Goal: Navigation & Orientation: Find specific page/section

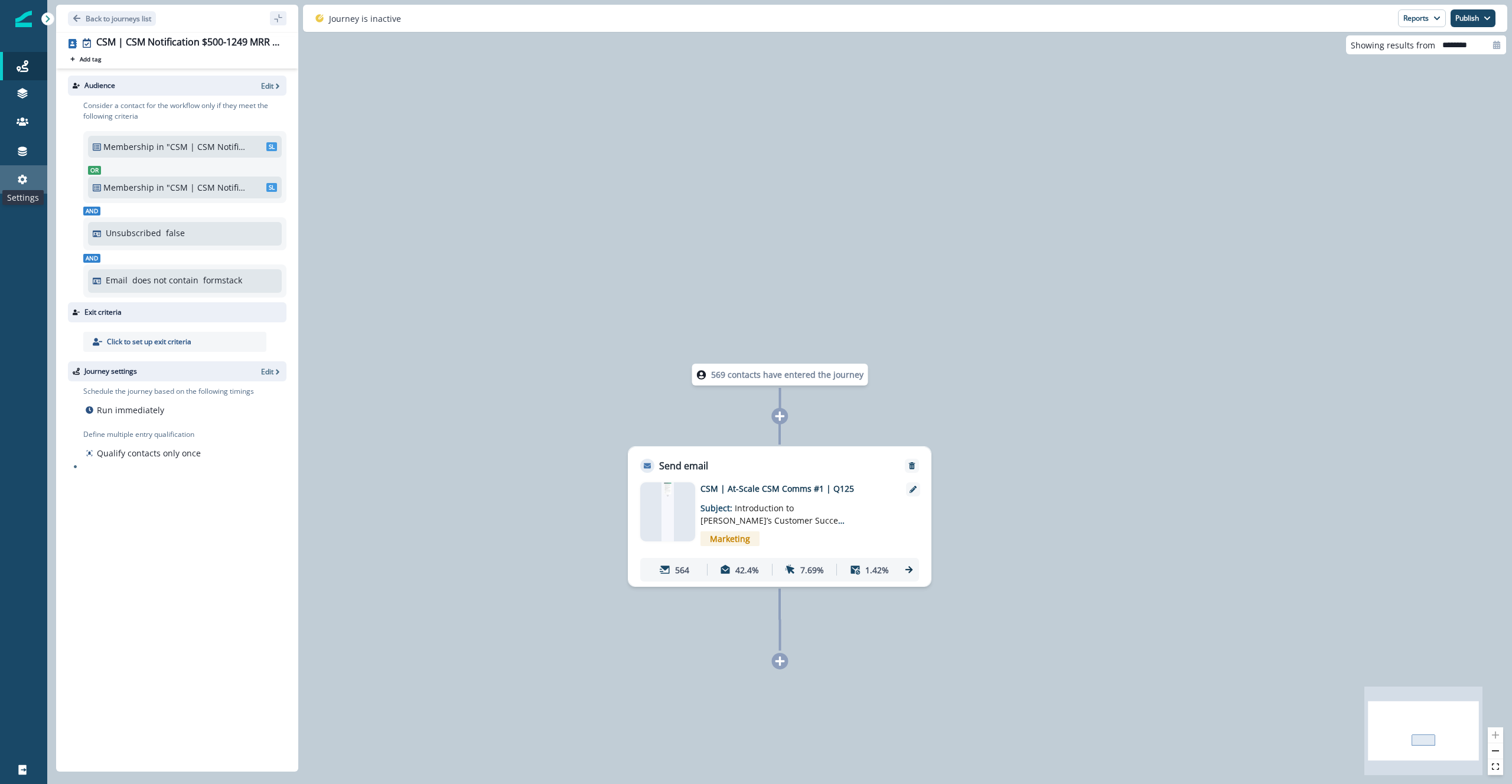
click at [25, 178] on icon at bounding box center [23, 179] width 9 height 9
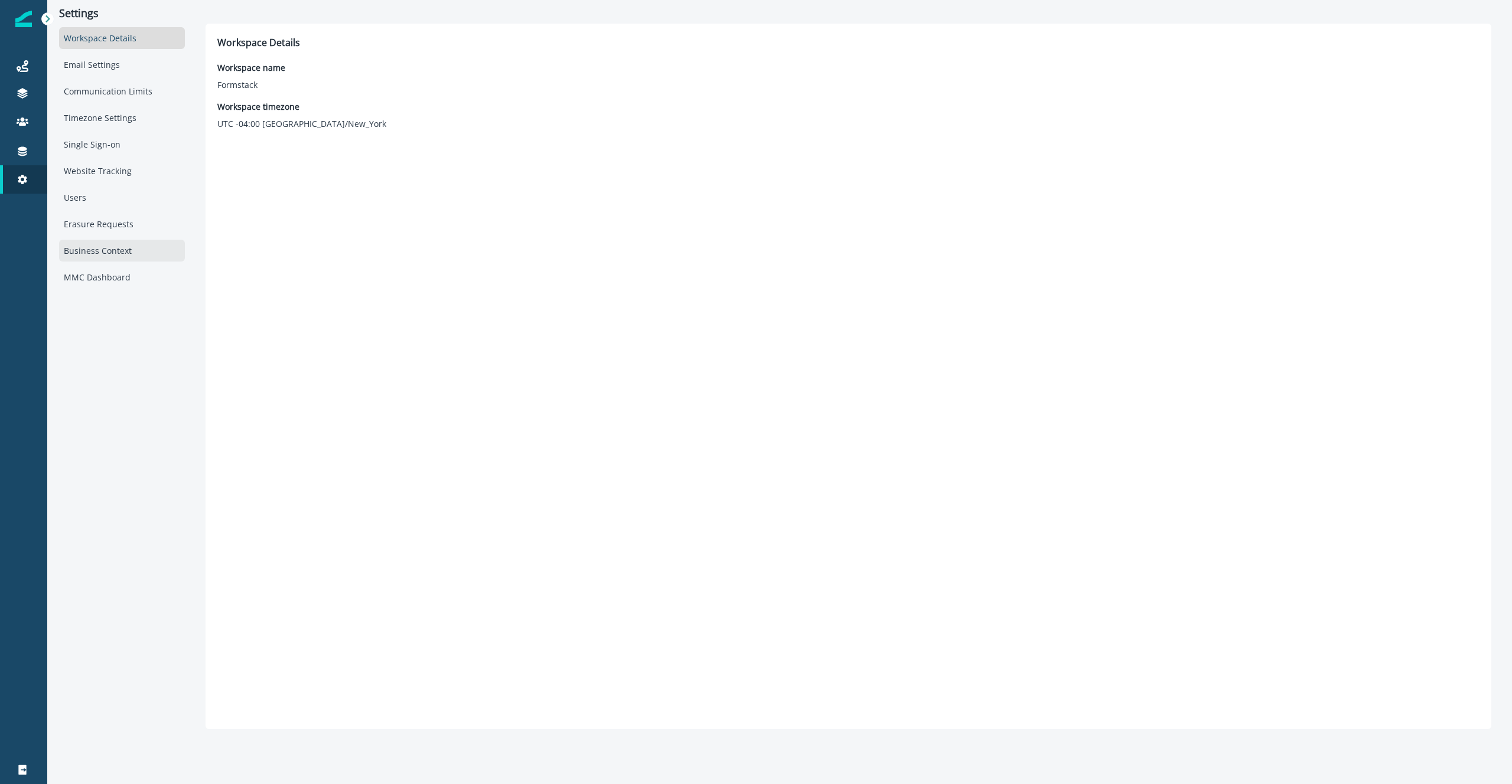
click at [101, 253] on div "Business Context" at bounding box center [122, 250] width 126 height 22
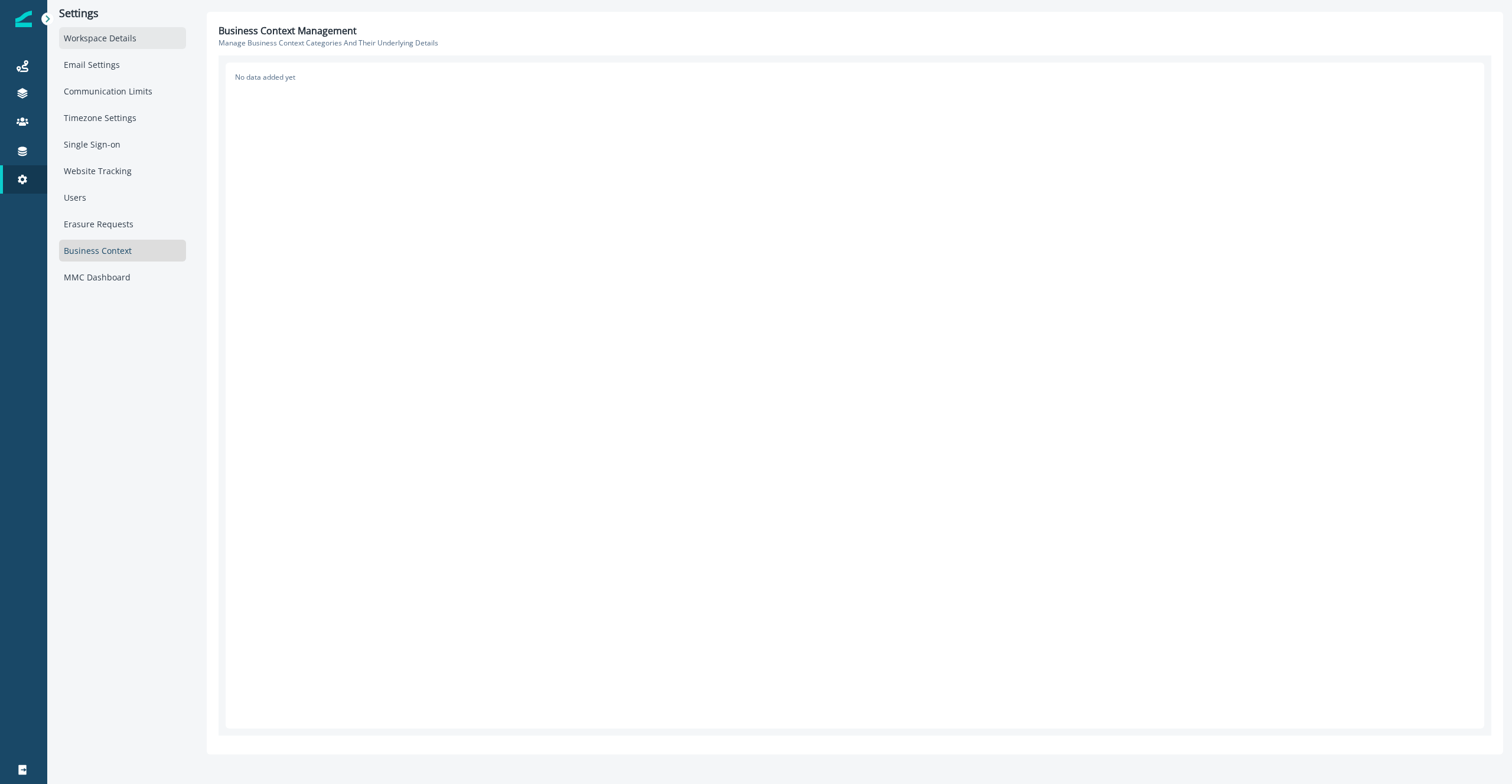
click at [150, 38] on div "Workspace Details" at bounding box center [123, 38] width 127 height 22
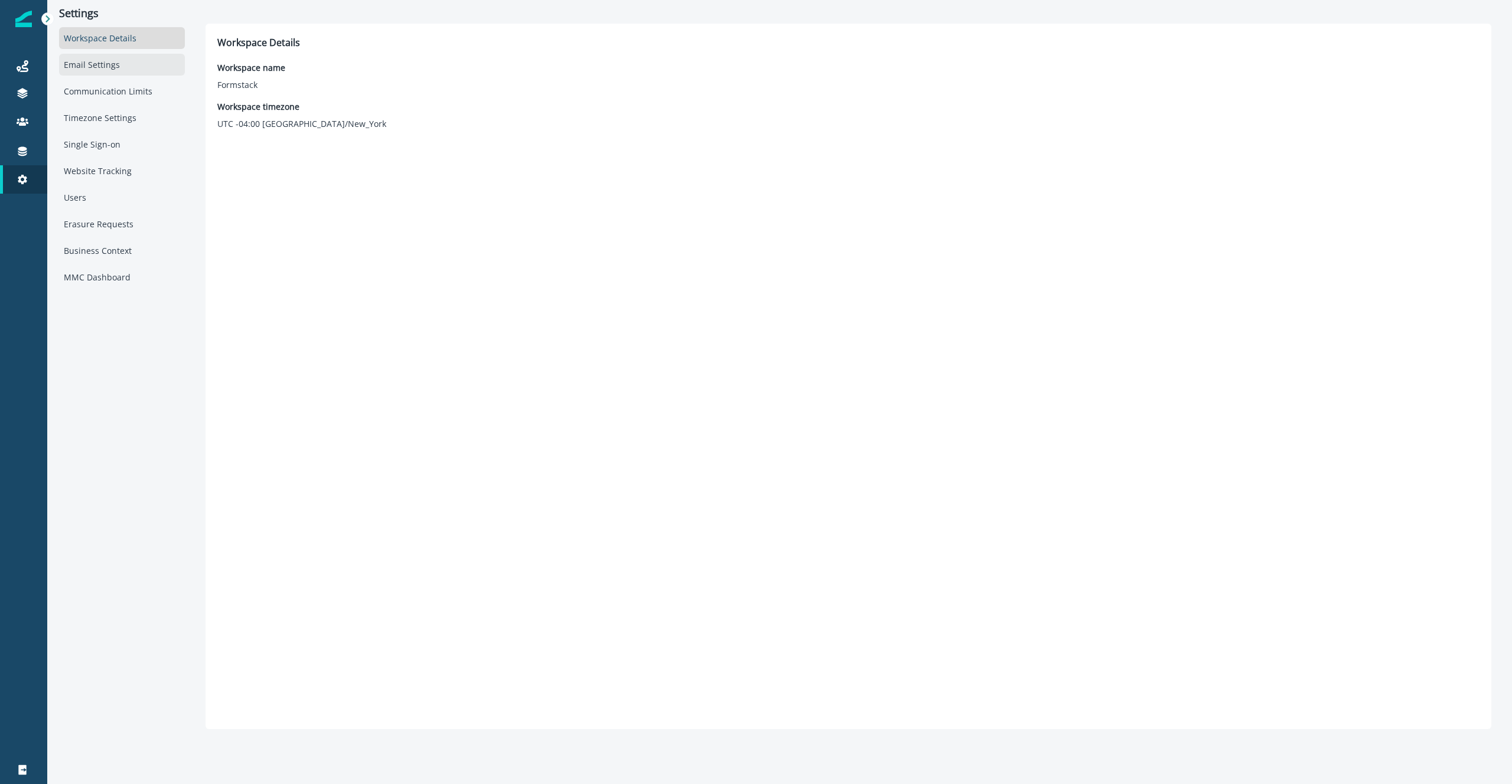
click at [127, 59] on div "Email Settings" at bounding box center [122, 65] width 126 height 22
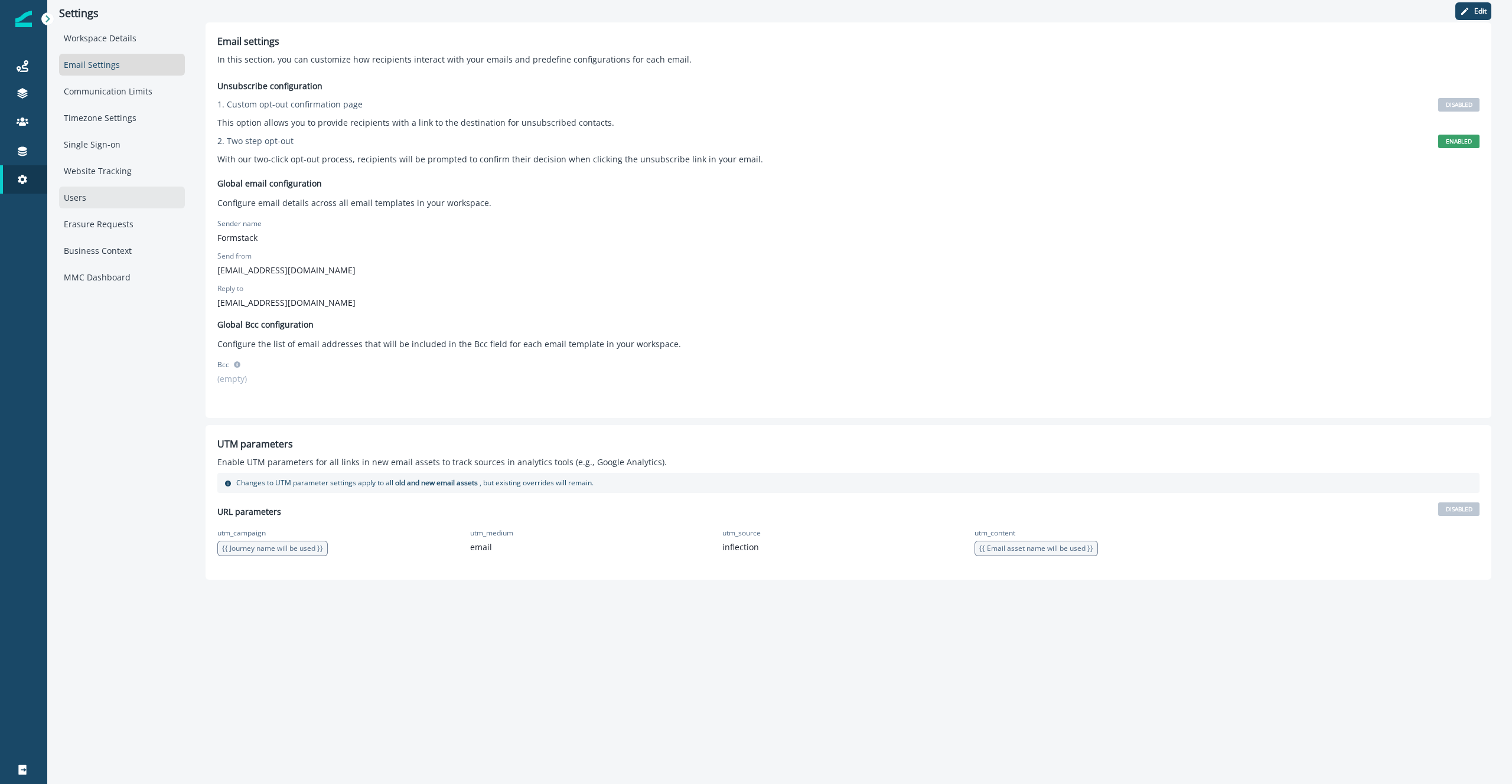
click at [101, 201] on div "Users" at bounding box center [122, 197] width 126 height 22
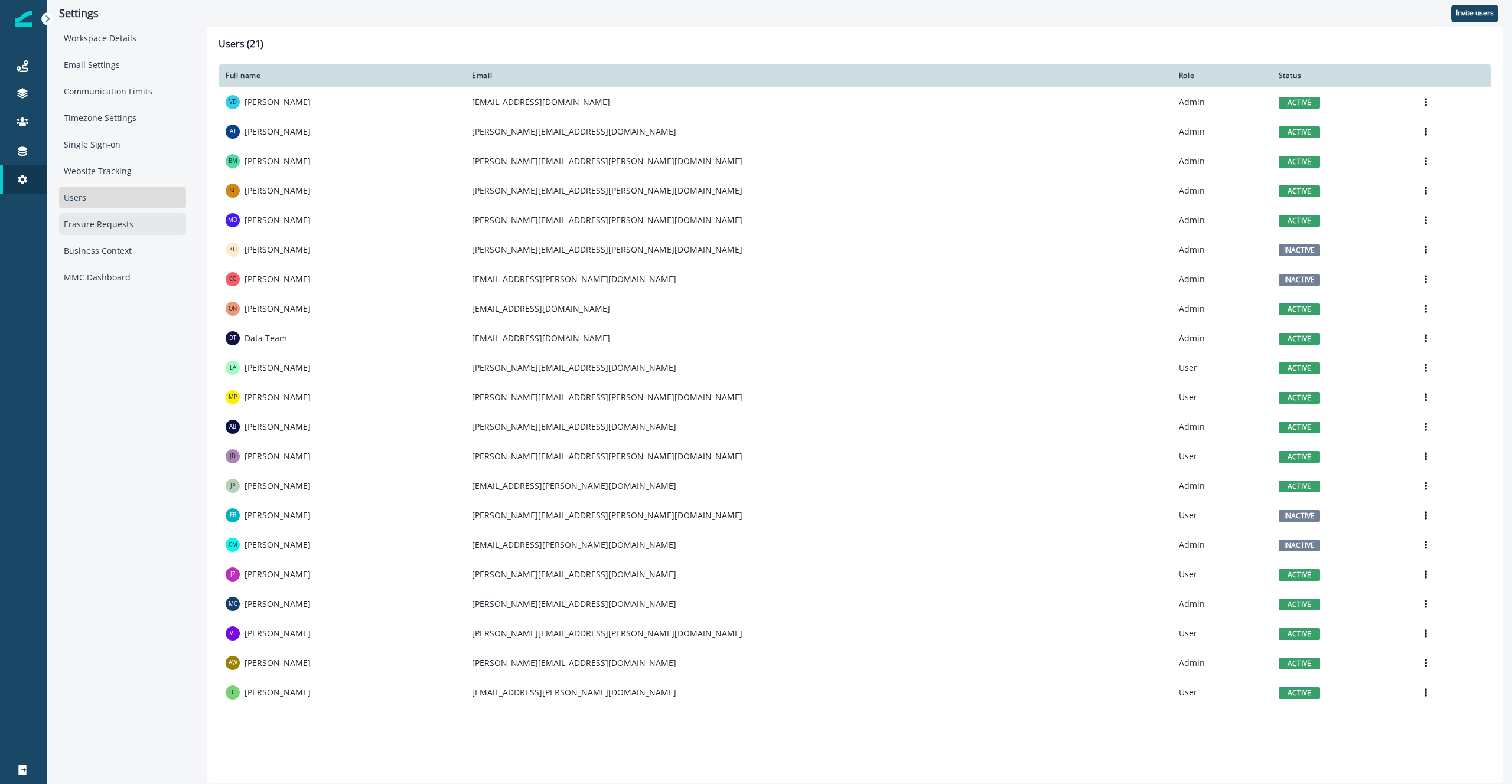
click at [118, 224] on div "Erasure Requests" at bounding box center [123, 224] width 127 height 22
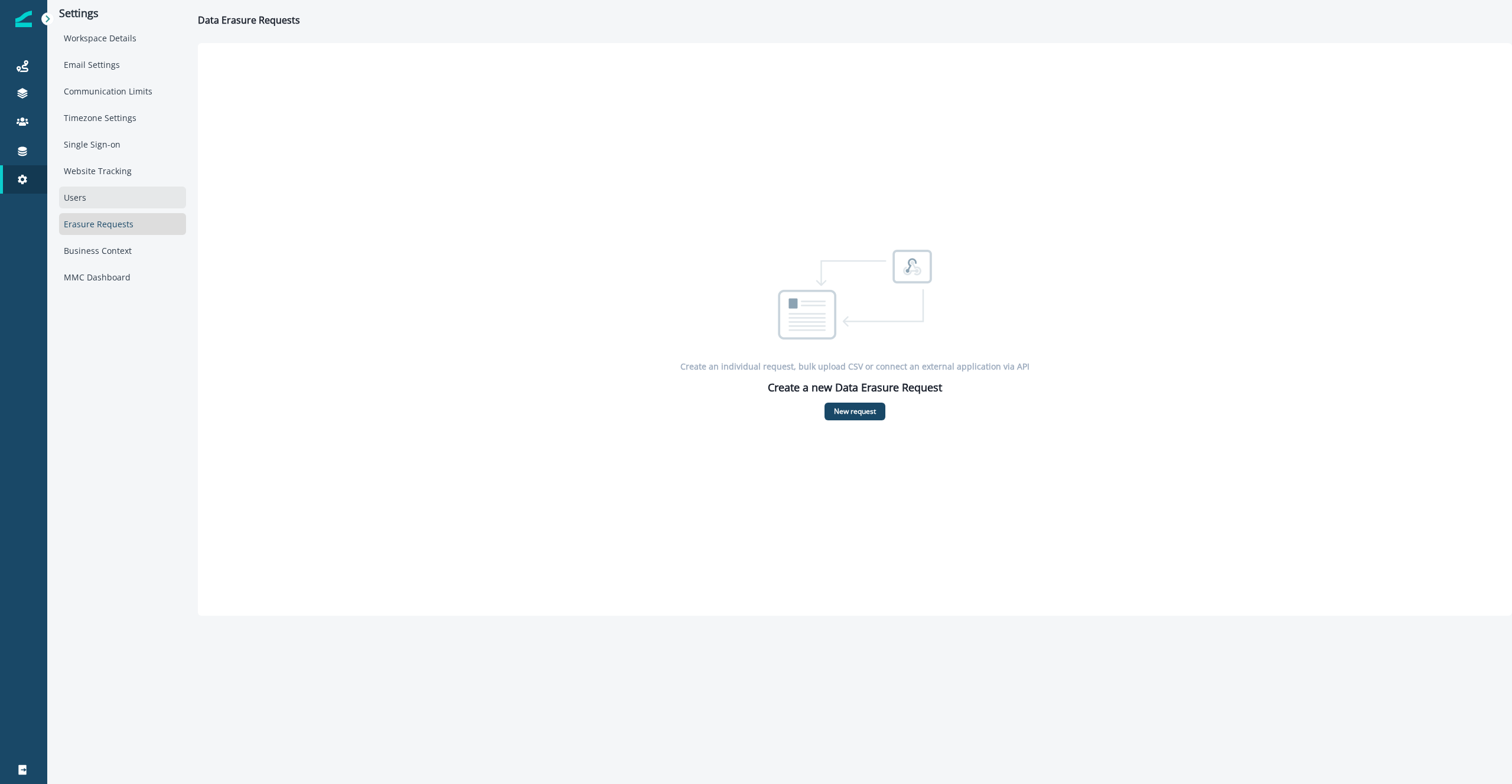
click at [114, 198] on div "Users" at bounding box center [123, 197] width 127 height 22
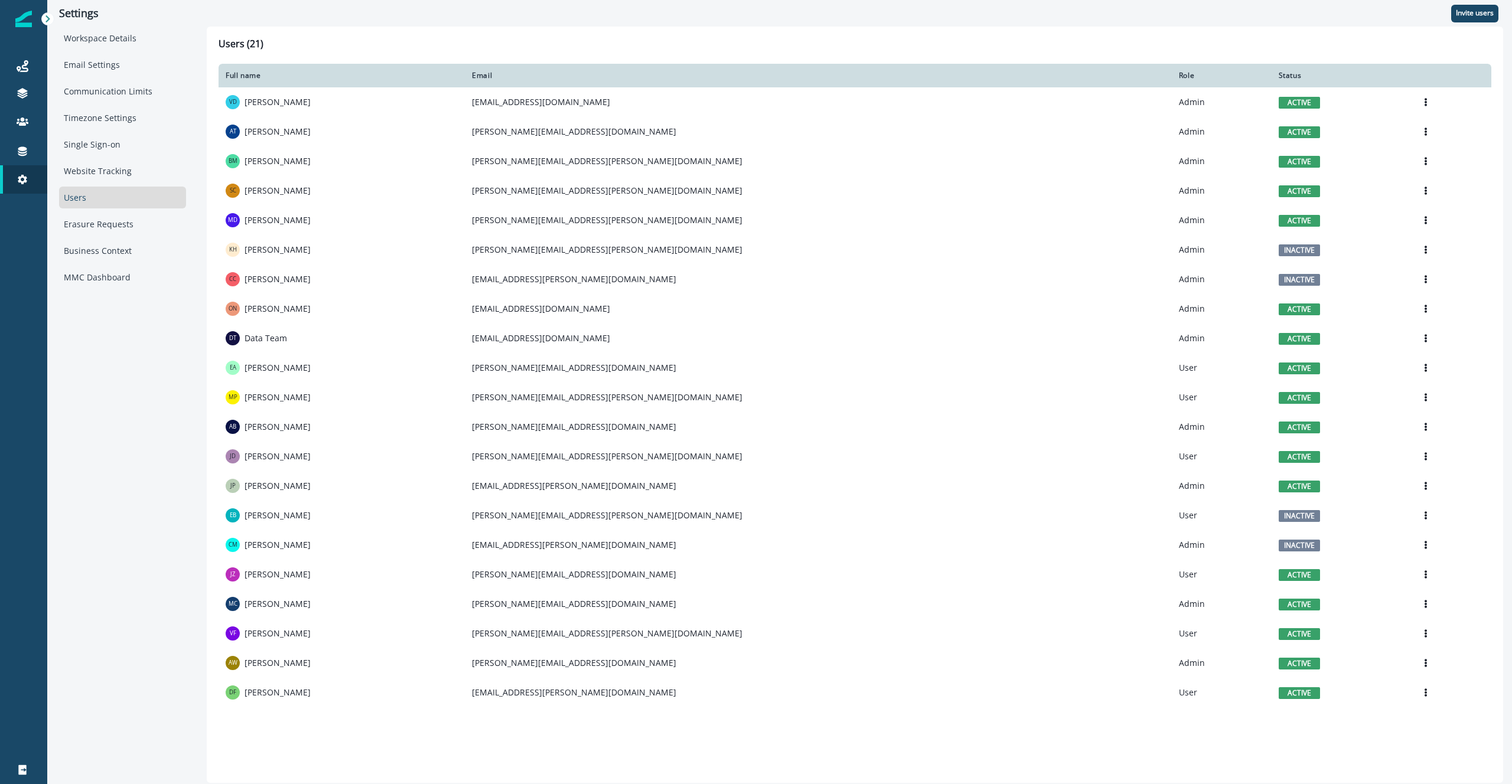
click at [30, 19] on img at bounding box center [24, 19] width 17 height 17
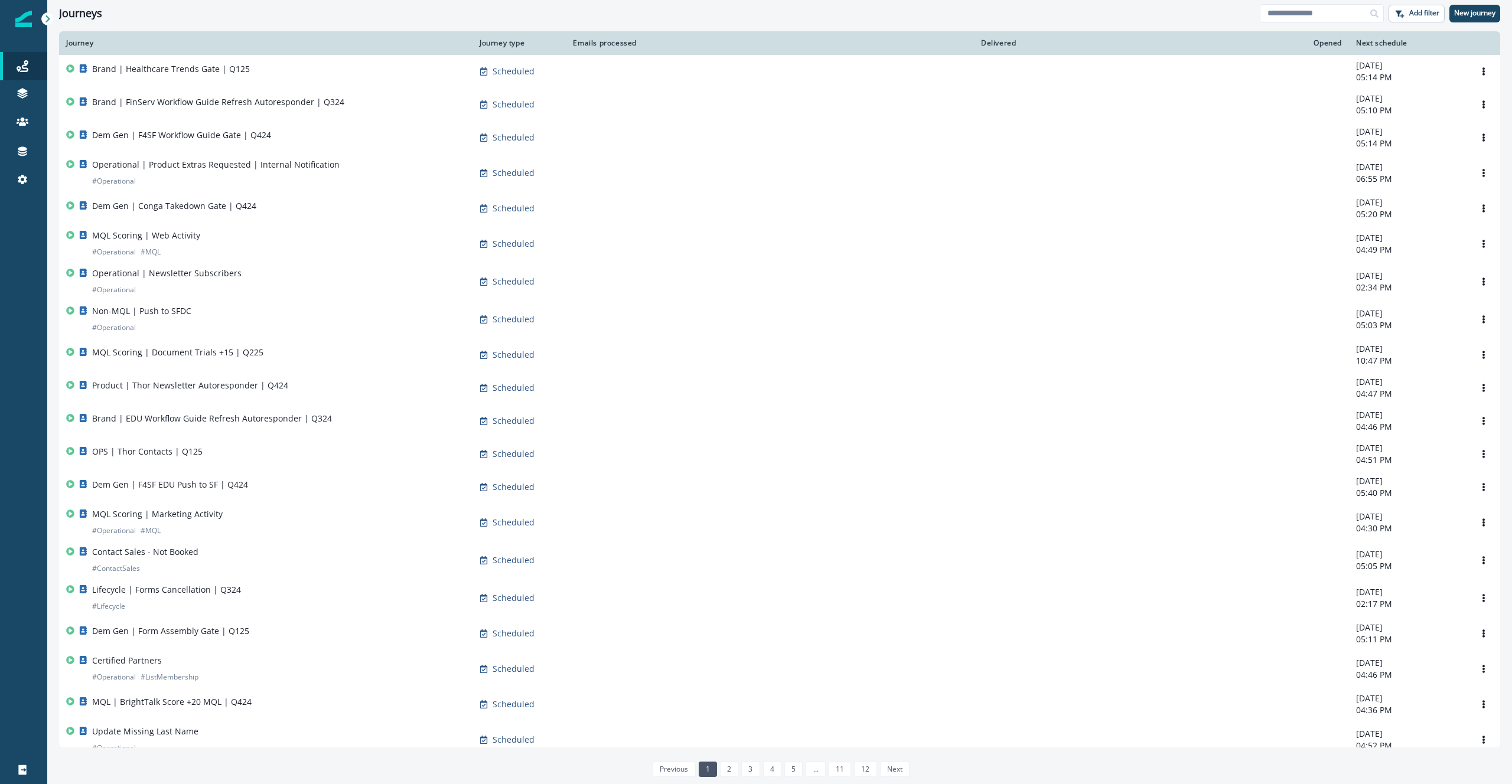
click at [30, 19] on img at bounding box center [24, 19] width 17 height 17
click at [44, 15] on icon at bounding box center [48, 19] width 8 height 8
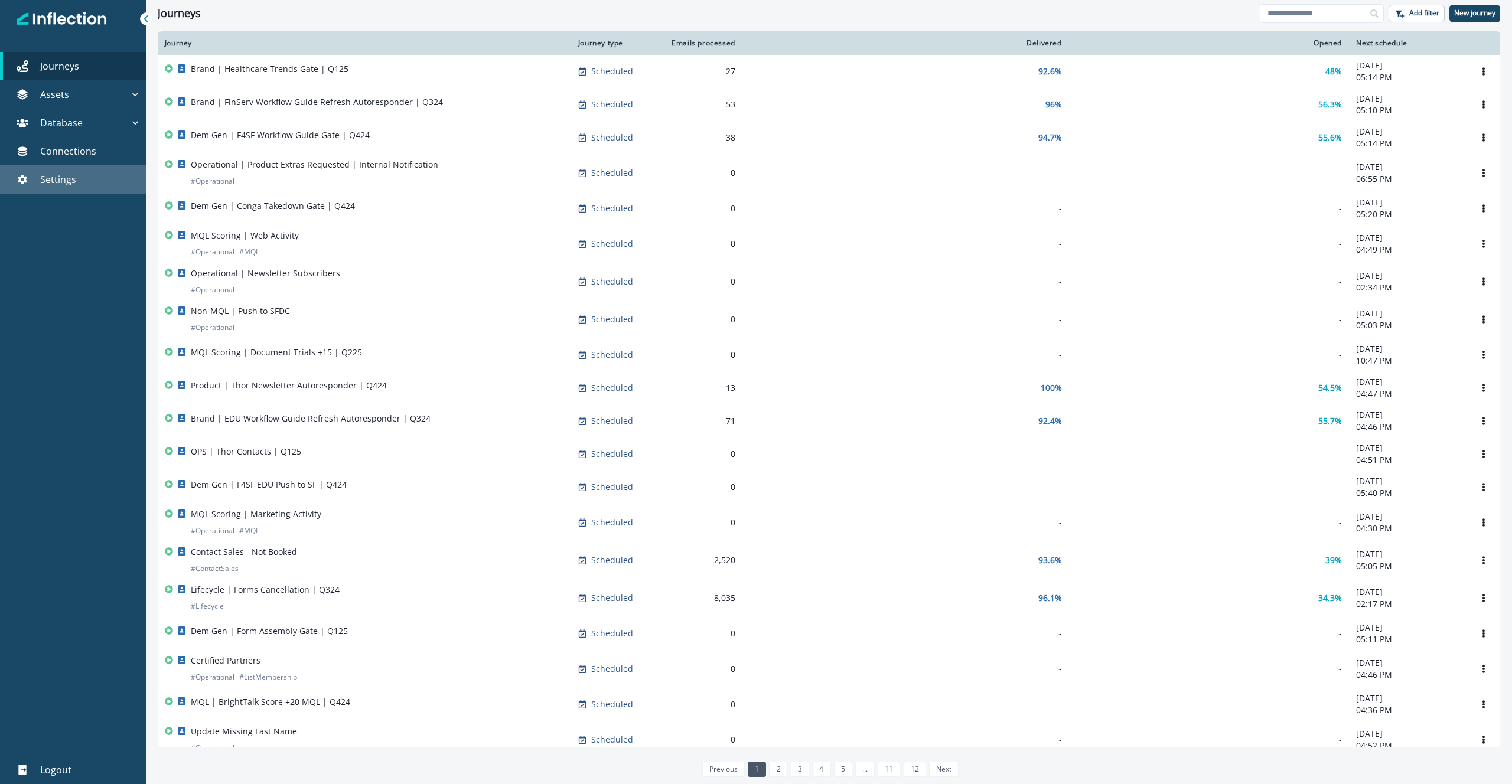
click at [89, 172] on div "Settings" at bounding box center [73, 179] width 136 height 14
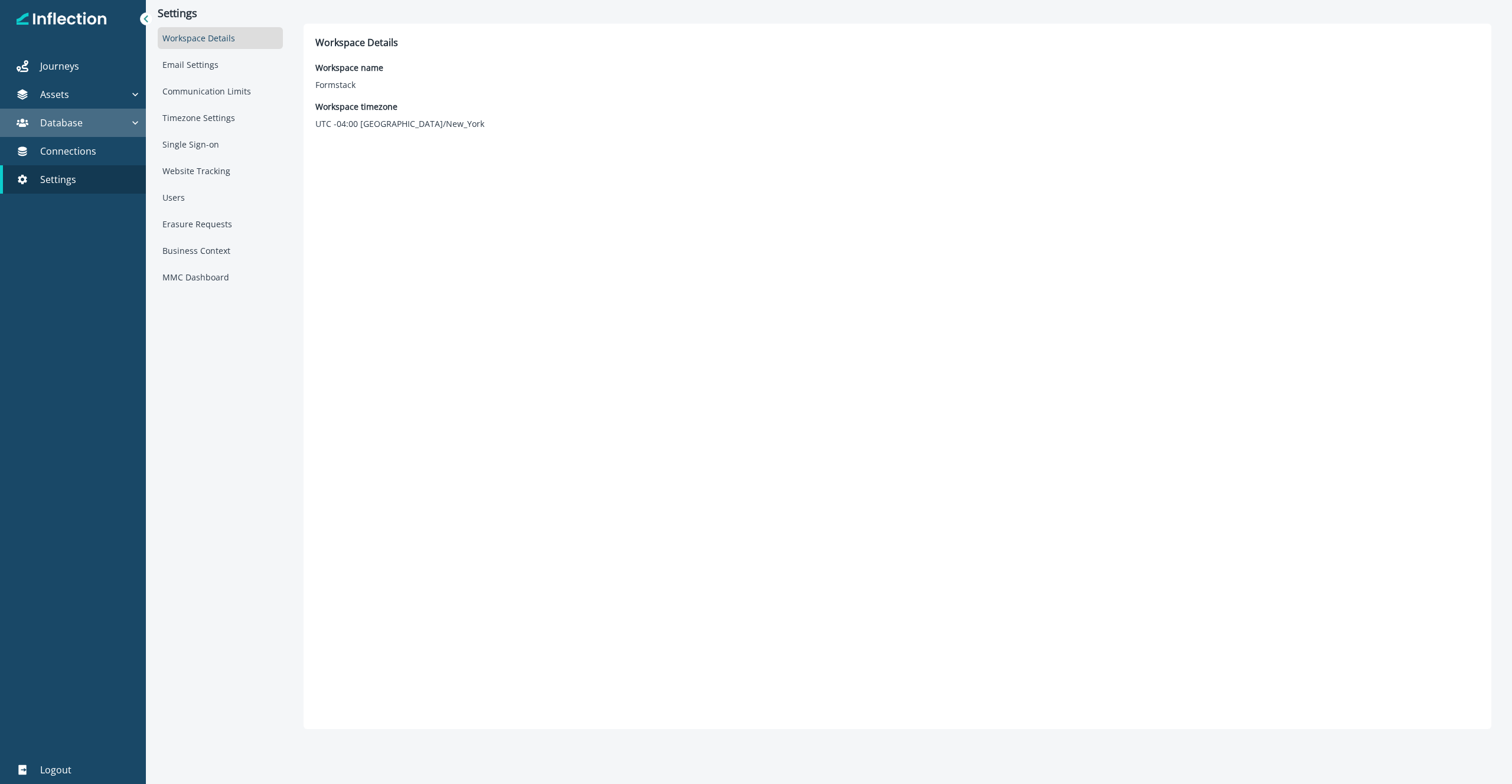
click at [68, 120] on p "Database" at bounding box center [62, 123] width 43 height 14
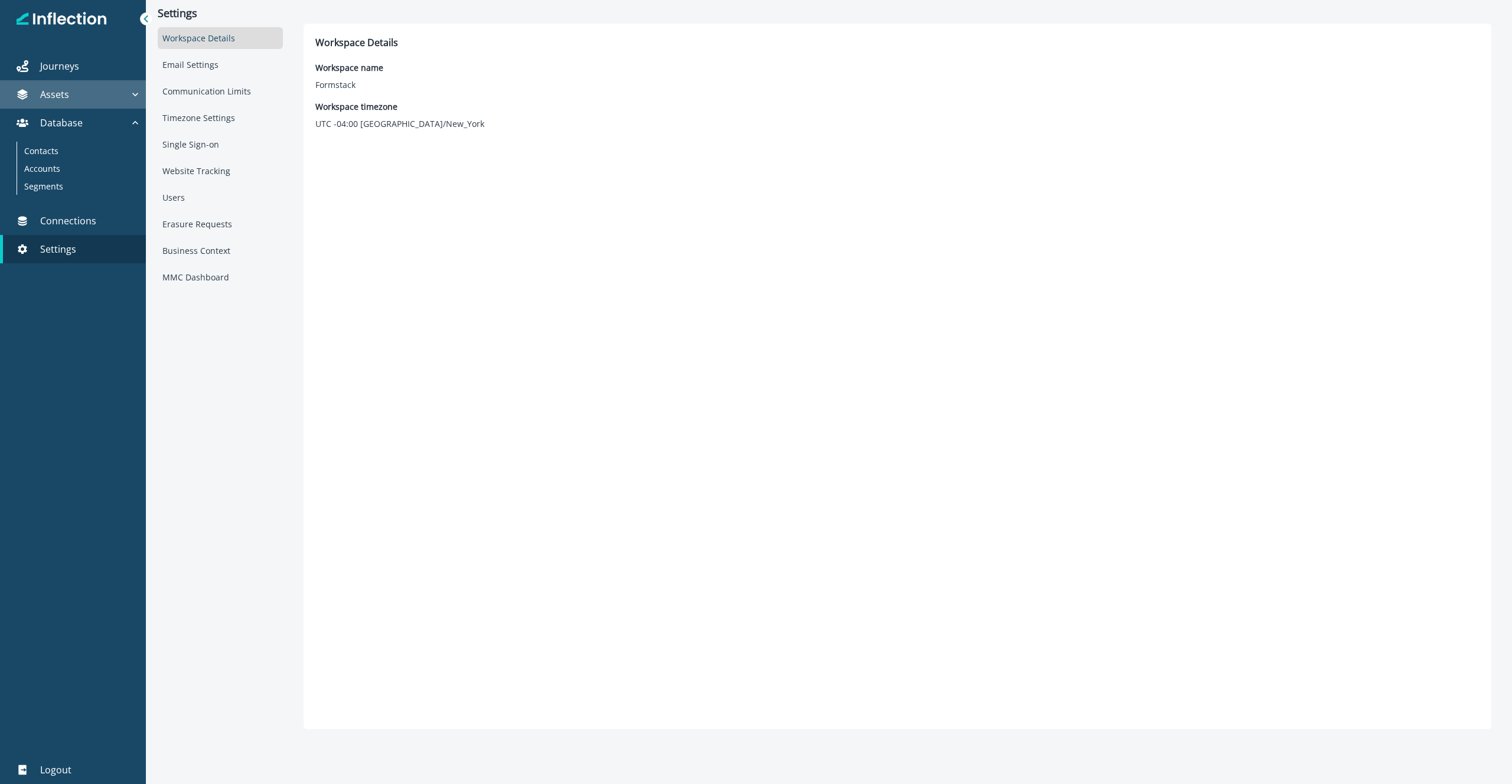
click at [70, 100] on div "Assets" at bounding box center [67, 95] width 124 height 14
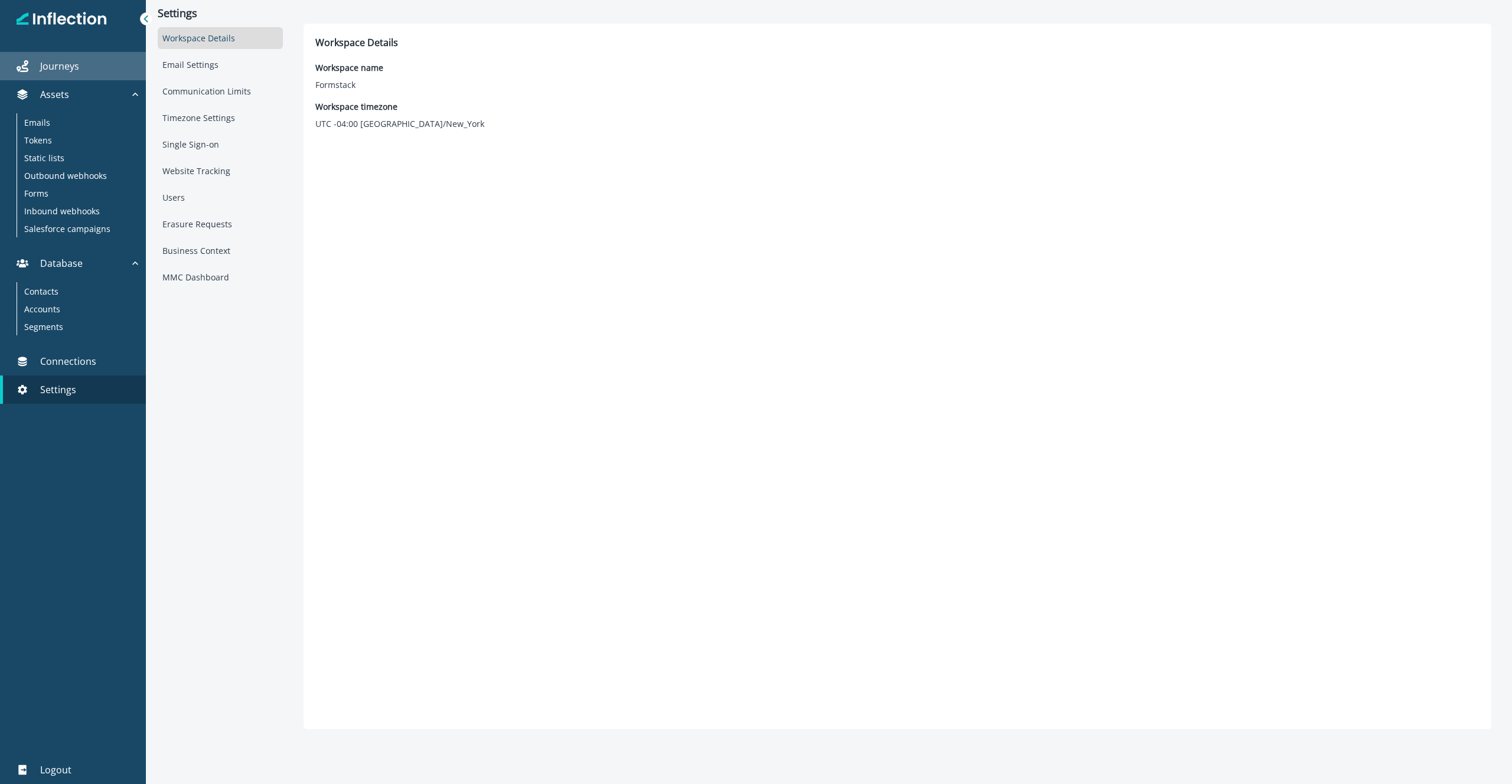
click at [76, 64] on p "Journeys" at bounding box center [60, 66] width 39 height 14
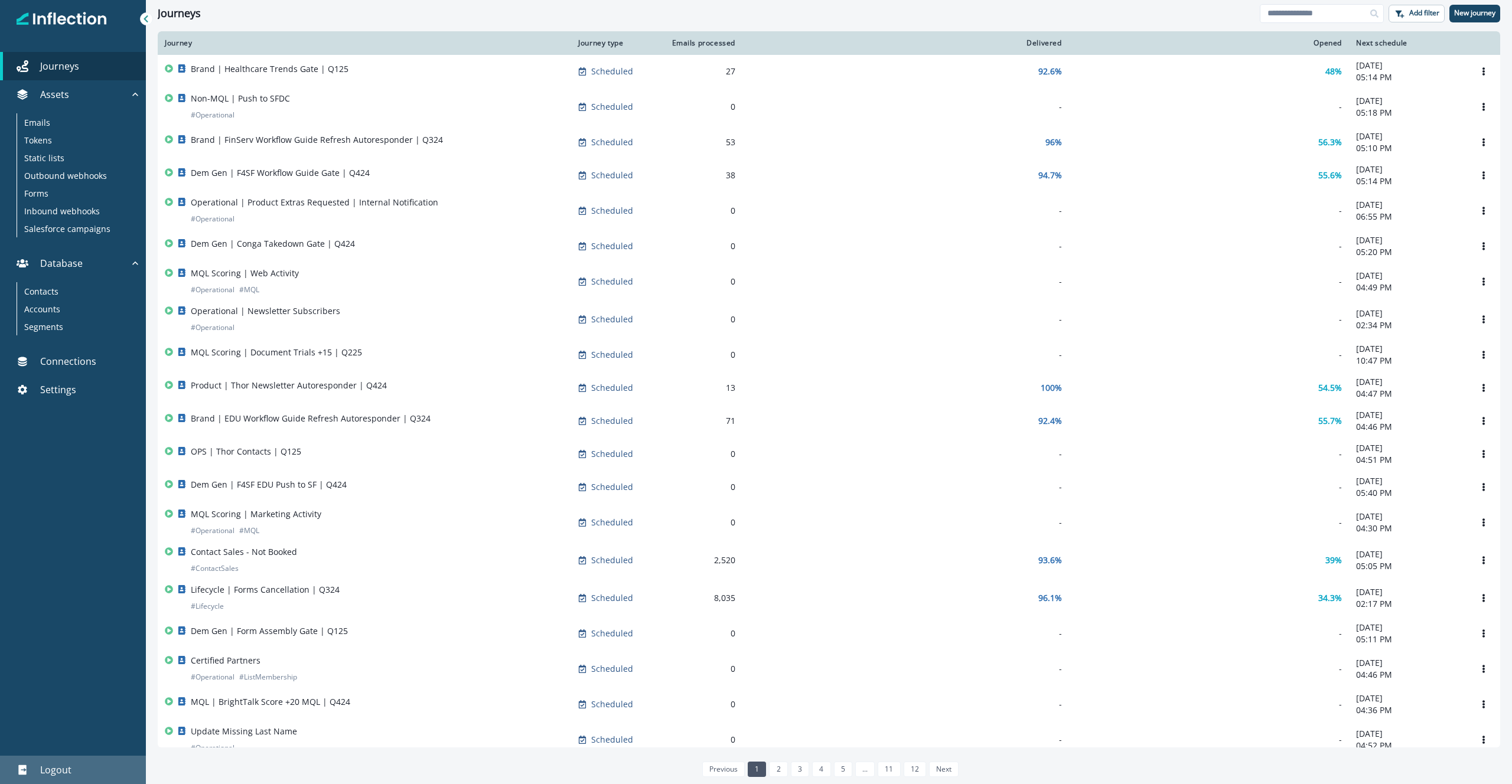
click at [20, 770] on icon at bounding box center [22, 770] width 8 height 10
